Goal: Transaction & Acquisition: Download file/media

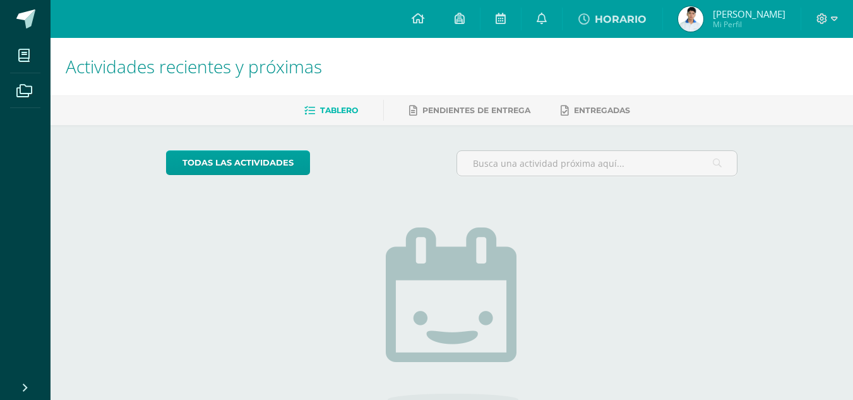
click at [734, 23] on span "Luis César Mi Perfil" at bounding box center [731, 18] width 112 height 25
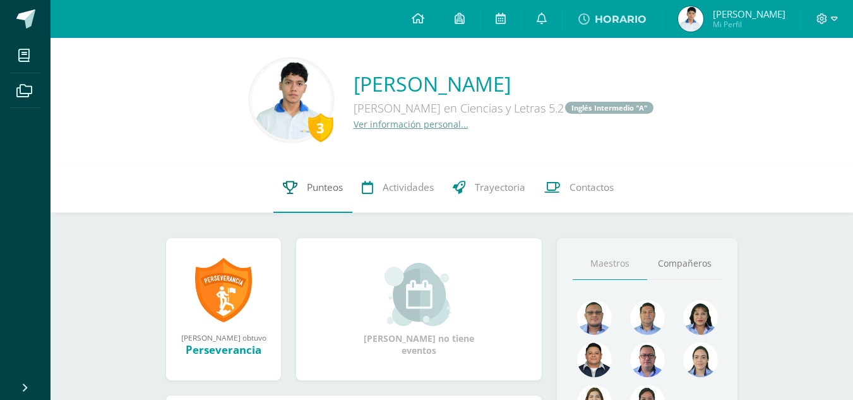
click at [314, 180] on link "Punteos" at bounding box center [312, 187] width 79 height 50
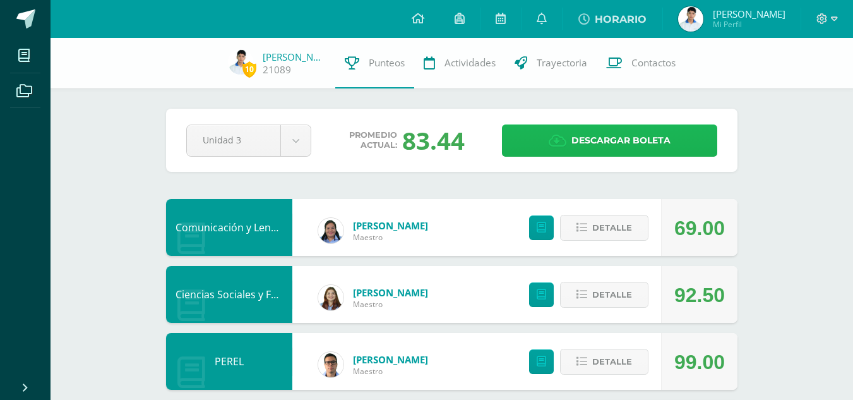
click at [597, 136] on span "Descargar boleta" at bounding box center [620, 140] width 99 height 31
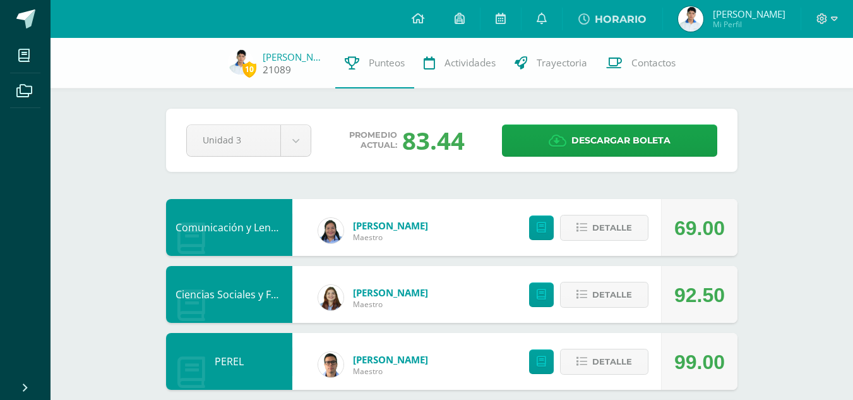
click at [271, 65] on link "21089" at bounding box center [277, 69] width 28 height 13
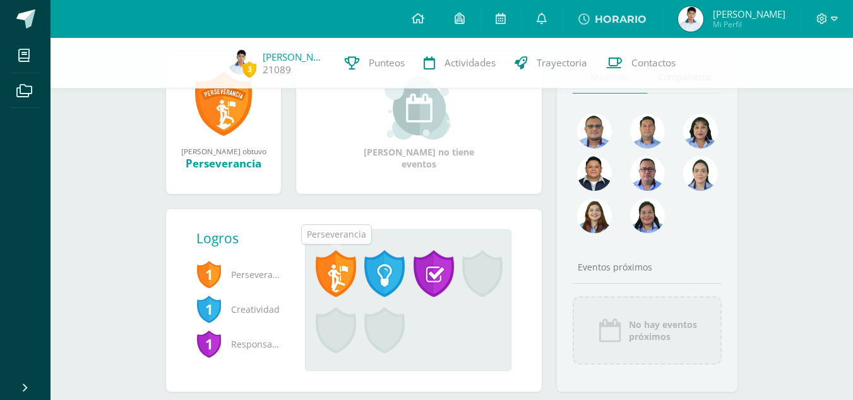
scroll to position [213, 0]
